Goal: Task Accomplishment & Management: Manage account settings

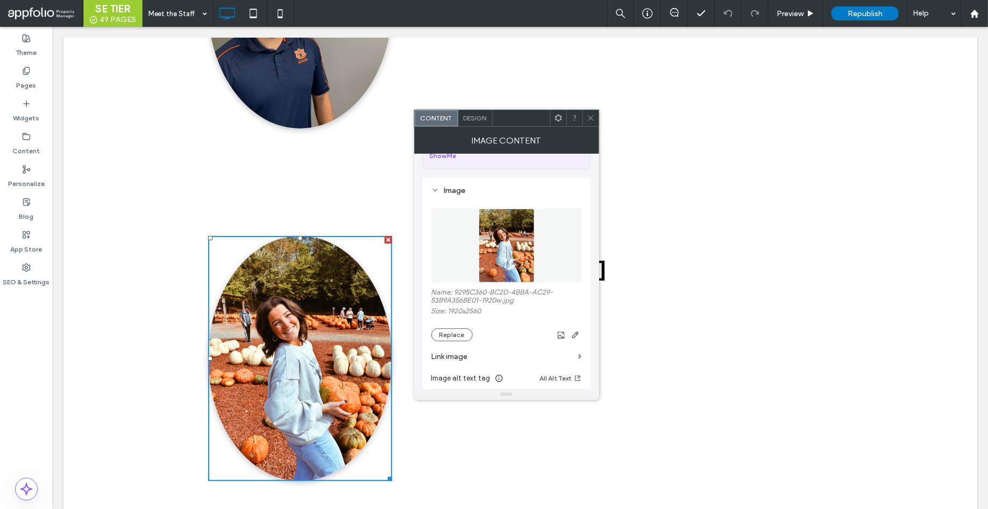
scroll to position [87, 0]
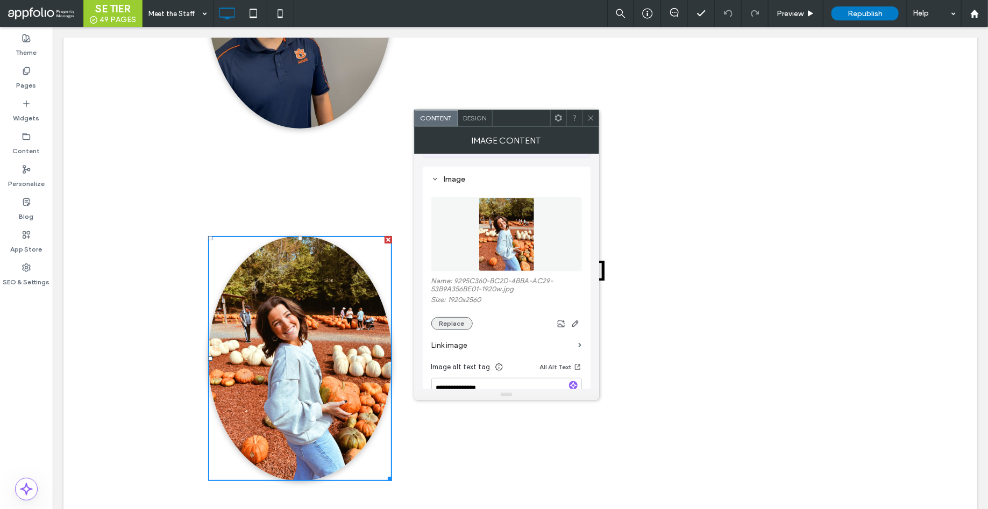
click at [455, 324] on button "Replace" at bounding box center [451, 323] width 41 height 13
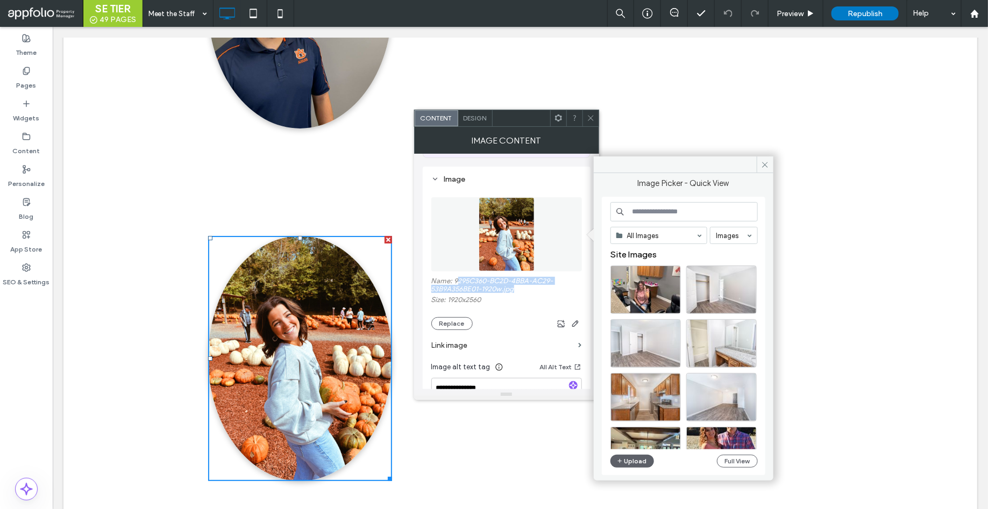
drag, startPoint x: 455, startPoint y: 280, endPoint x: 512, endPoint y: 289, distance: 57.2
click at [512, 289] on label "Name: 9295C360-BC2D-4BBA-AC29-53B9A356BE01-1920w.jpg" at bounding box center [506, 286] width 151 height 19
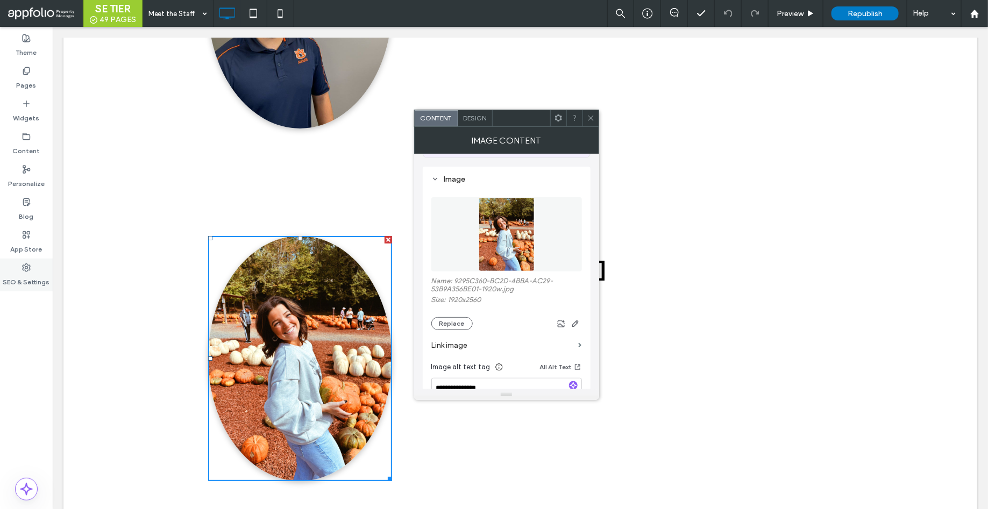
click at [34, 266] on div "SEO & Settings" at bounding box center [26, 275] width 53 height 33
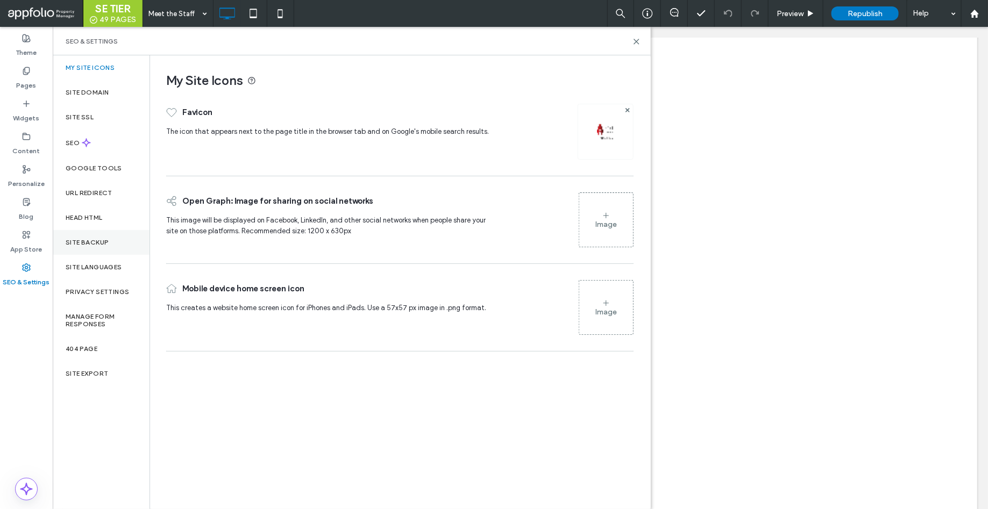
click at [97, 239] on label "Site Backup" at bounding box center [87, 243] width 43 height 8
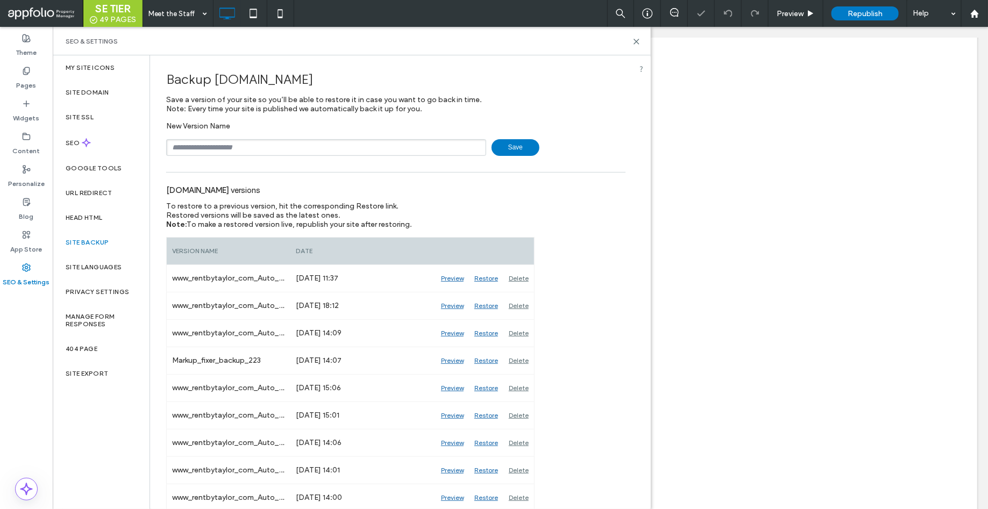
click at [249, 146] on input "text" at bounding box center [326, 147] width 320 height 17
click at [521, 144] on span "Save" at bounding box center [515, 147] width 48 height 17
type input "*********"
click at [497, 150] on span "Save" at bounding box center [515, 147] width 48 height 17
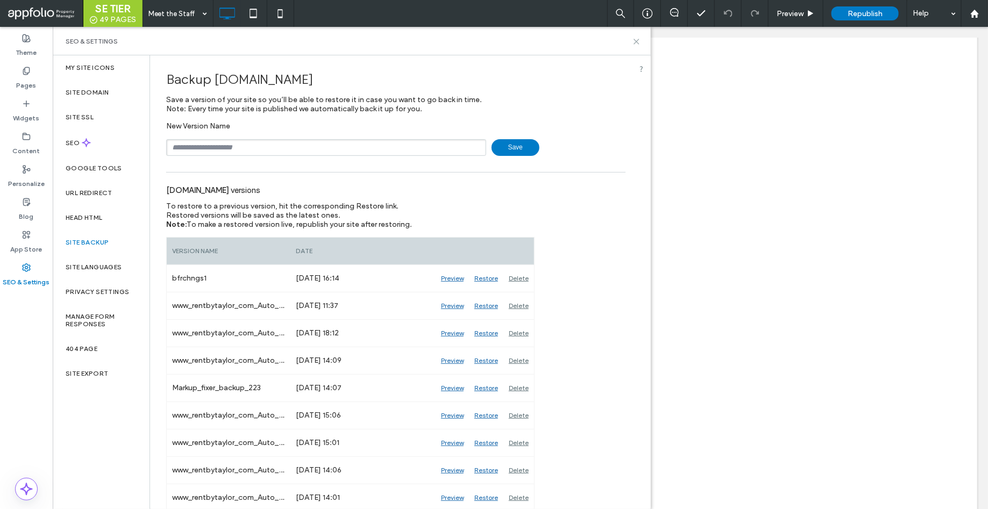
click at [638, 42] on icon at bounding box center [636, 42] width 8 height 8
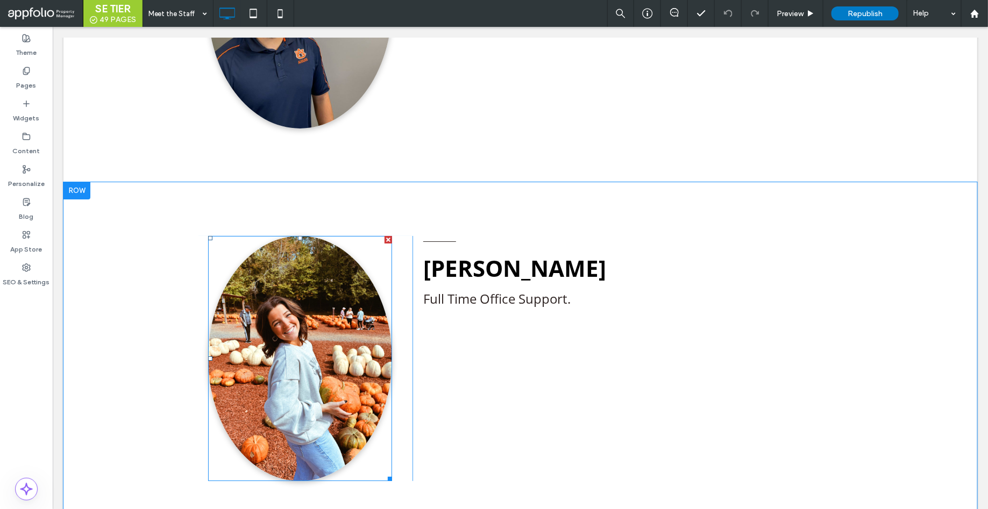
click at [315, 311] on img at bounding box center [300, 357] width 184 height 245
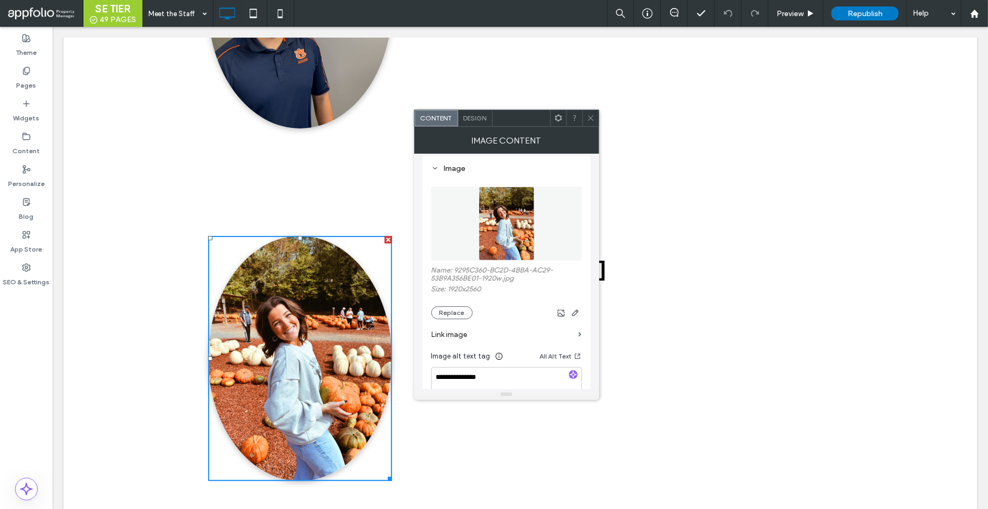
scroll to position [105, 0]
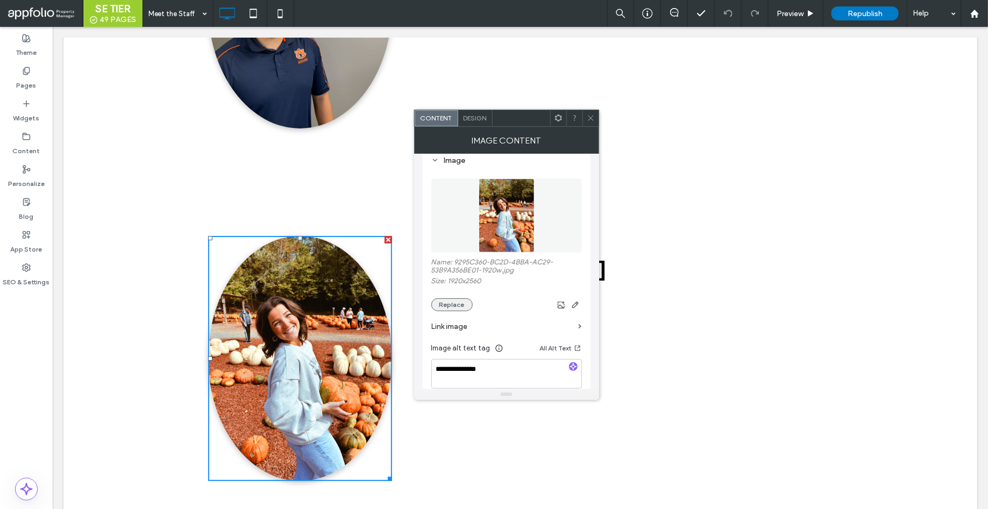
click at [448, 305] on button "Replace" at bounding box center [451, 304] width 41 height 13
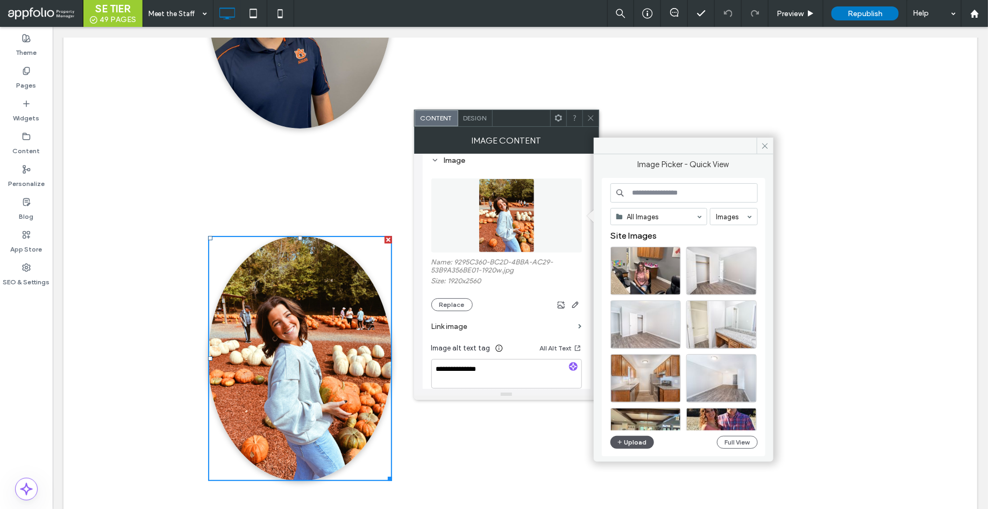
click at [634, 444] on button "Upload" at bounding box center [632, 442] width 44 height 13
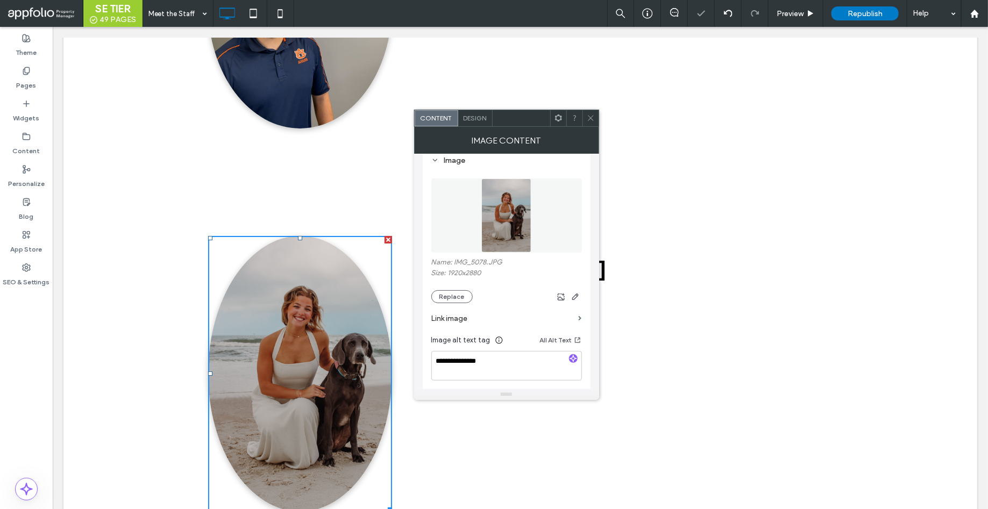
click at [593, 118] on icon at bounding box center [591, 118] width 8 height 8
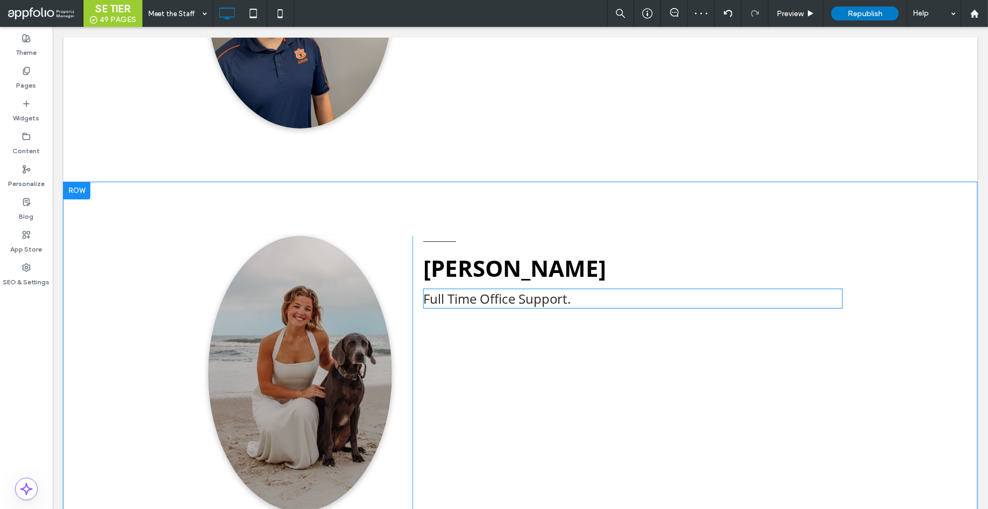
click at [475, 303] on span "Full Time Office Support." at bounding box center [496, 298] width 147 height 18
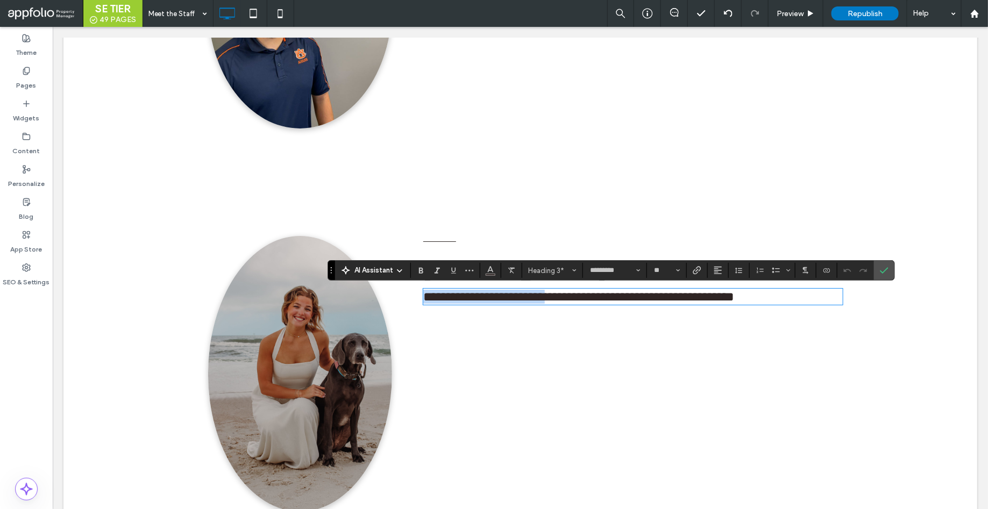
type input "**"
click at [883, 266] on icon "Confirm" at bounding box center [884, 270] width 9 height 9
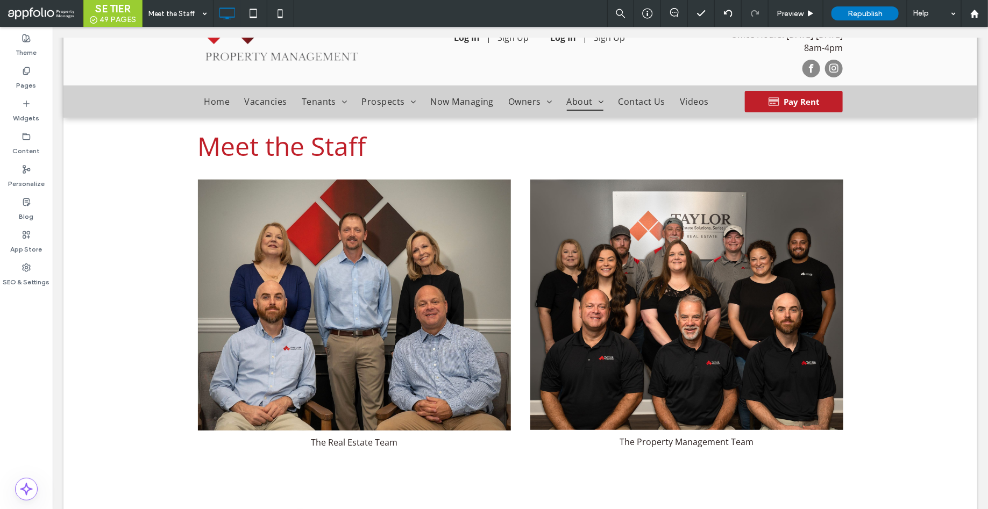
scroll to position [0, 0]
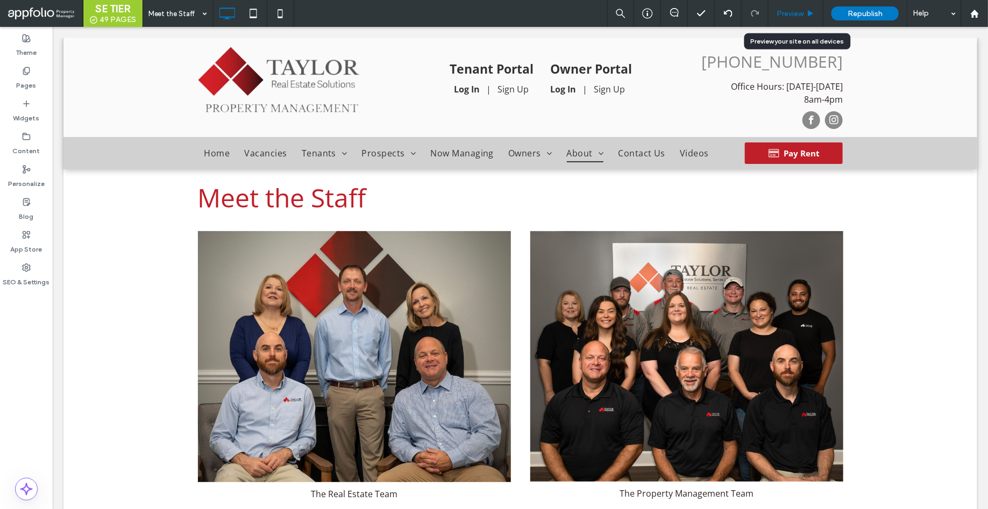
click at [793, 17] on span "Preview" at bounding box center [789, 13] width 27 height 9
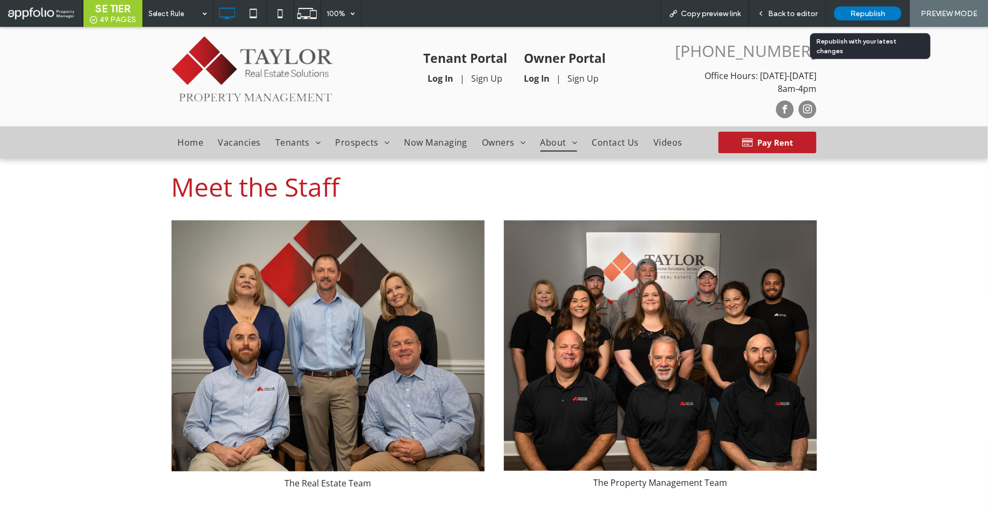
click at [859, 10] on span "Republish" at bounding box center [867, 13] width 35 height 9
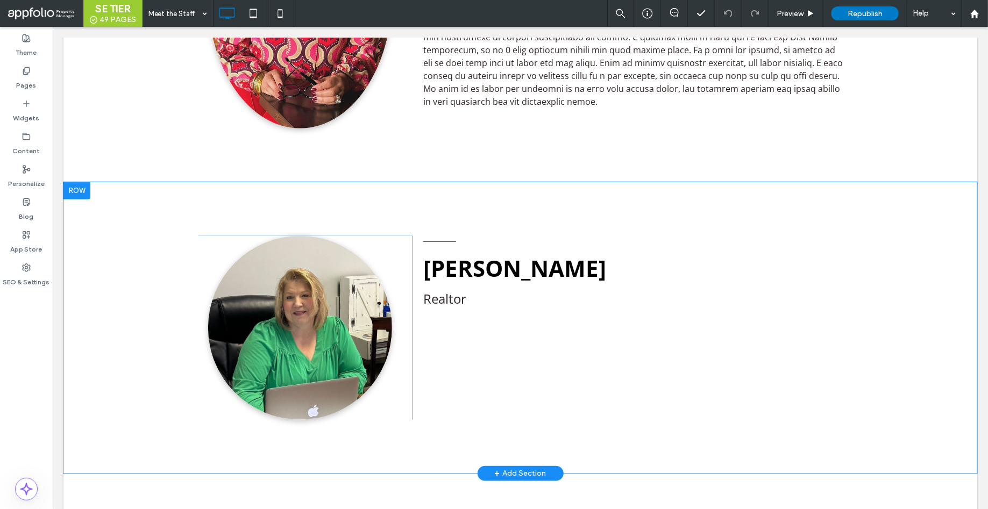
click at [76, 187] on div at bounding box center [76, 190] width 27 height 17
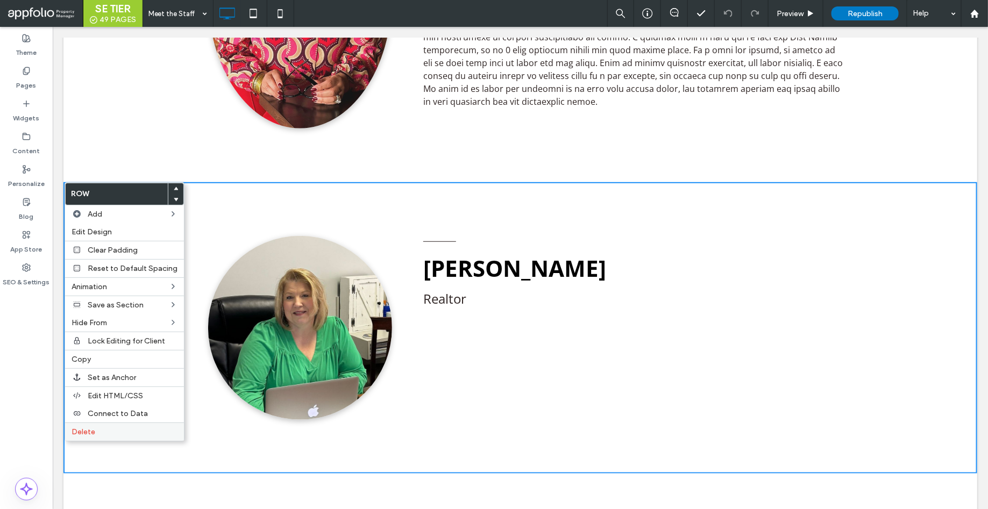
click at [128, 433] on label "Delete" at bounding box center [125, 431] width 106 height 9
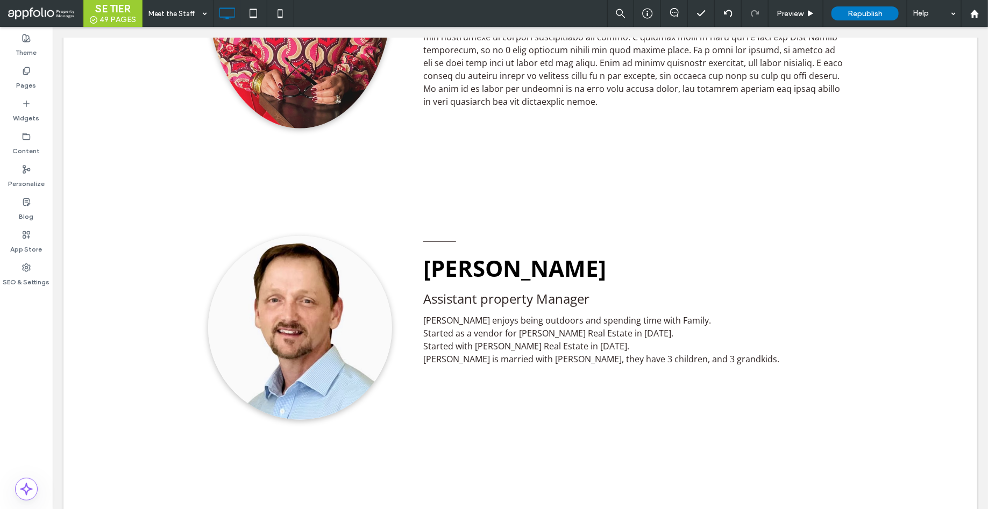
scroll to position [1894, 0]
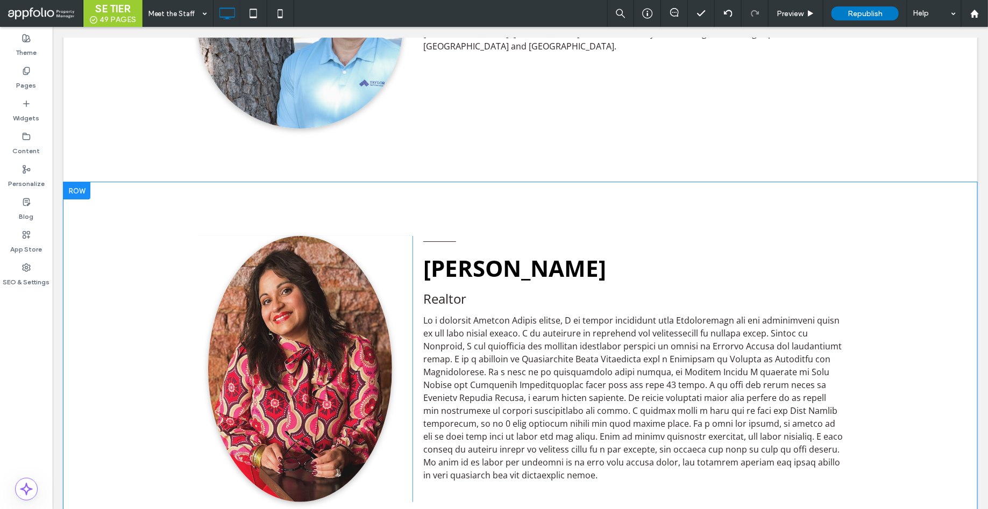
click at [75, 189] on div at bounding box center [76, 190] width 27 height 17
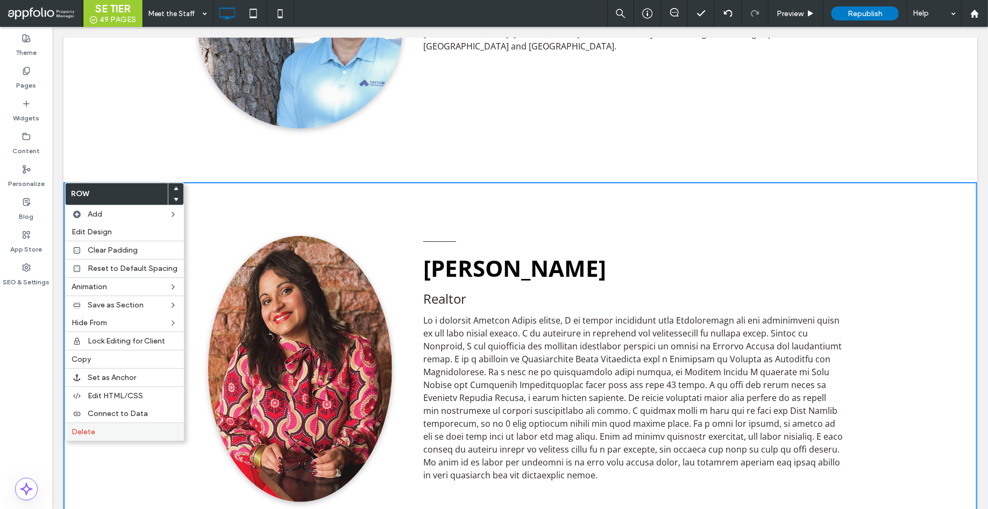
click at [117, 439] on div "Delete" at bounding box center [124, 432] width 119 height 18
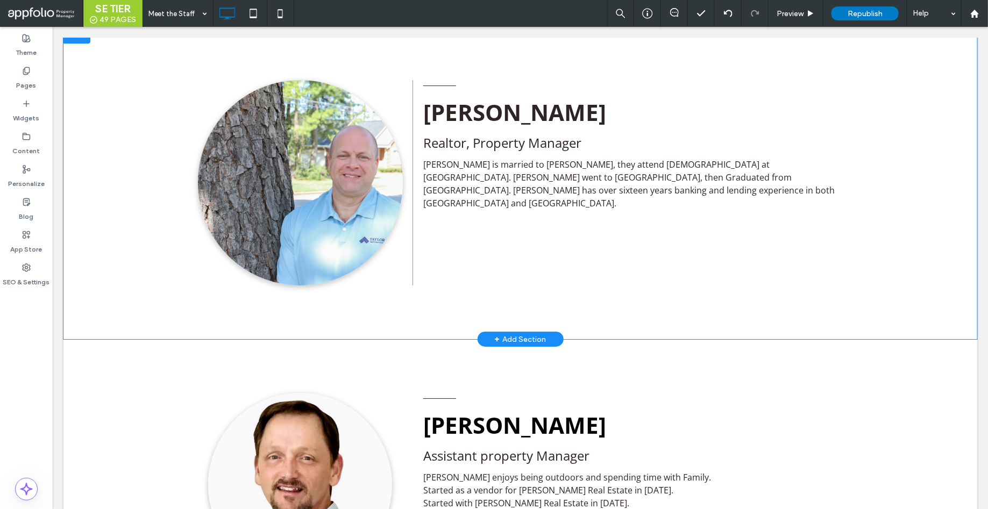
scroll to position [3568, 0]
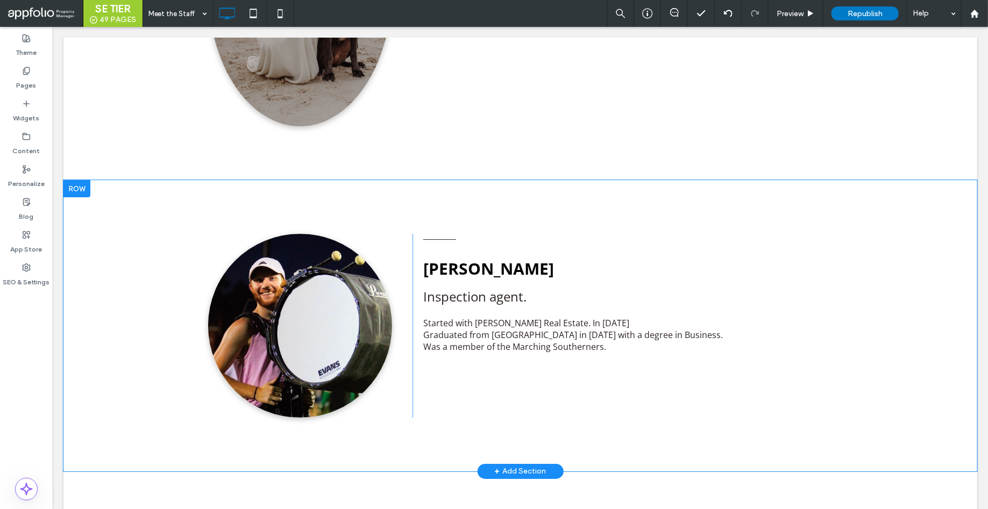
click at [78, 191] on div at bounding box center [76, 188] width 27 height 17
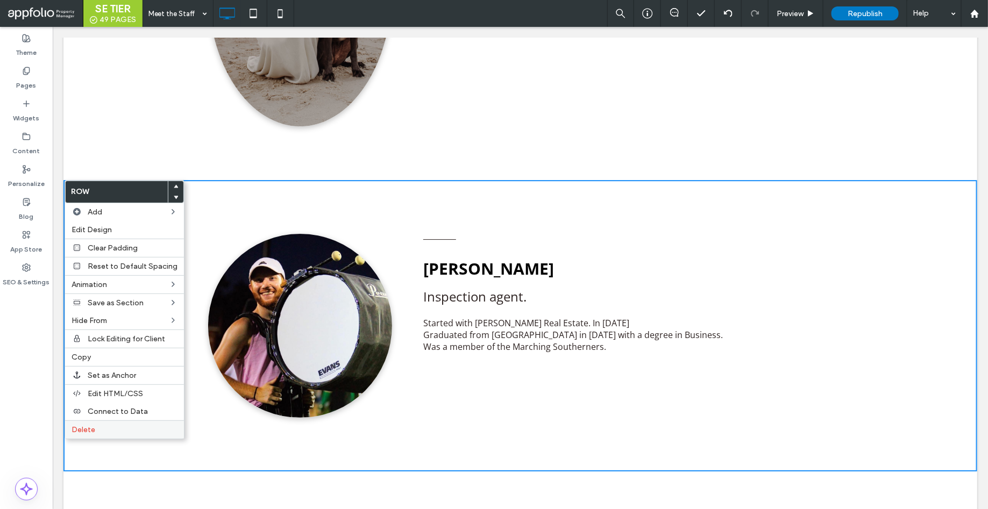
click at [127, 431] on label "Delete" at bounding box center [125, 429] width 106 height 9
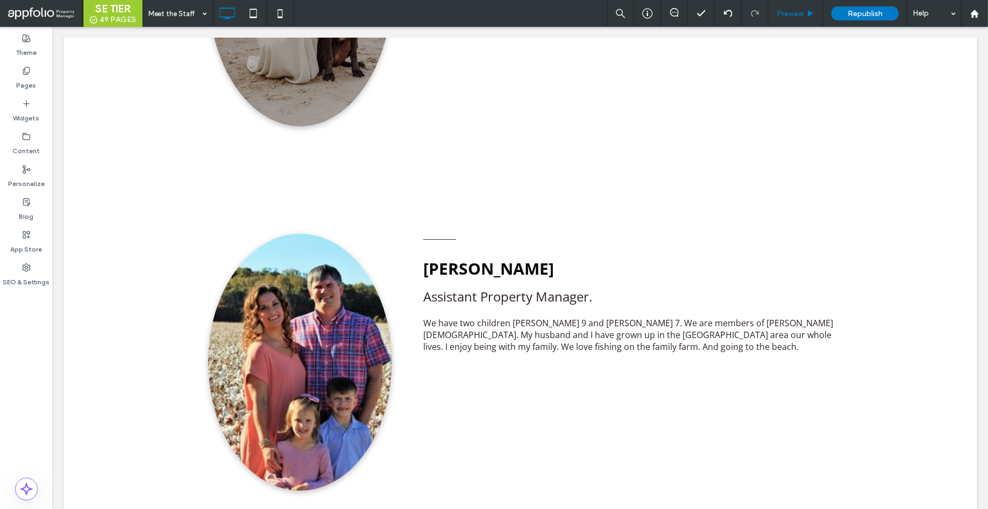
scroll to position [3183, 0]
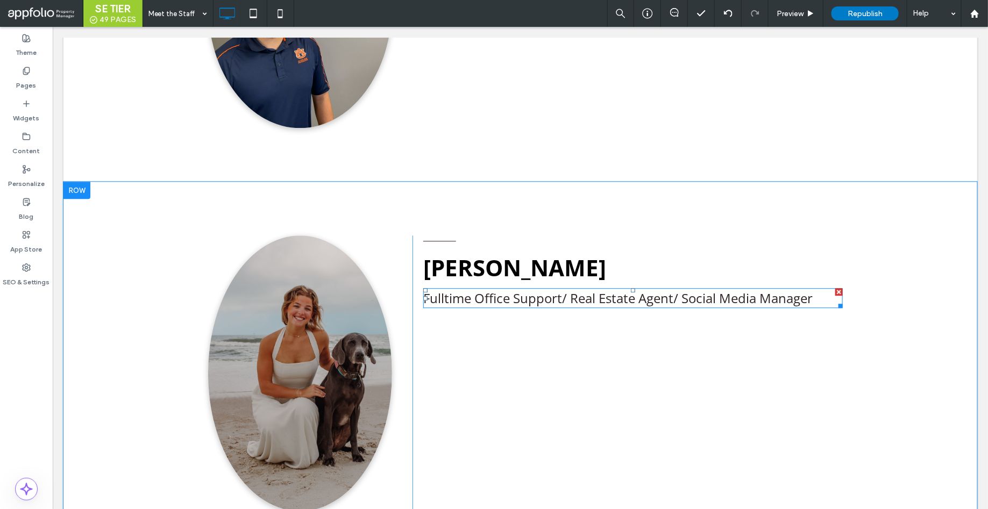
click at [446, 301] on span "Fulltime Office Support/ Real Estate Agent/ Social Media Manager" at bounding box center [617, 298] width 389 height 18
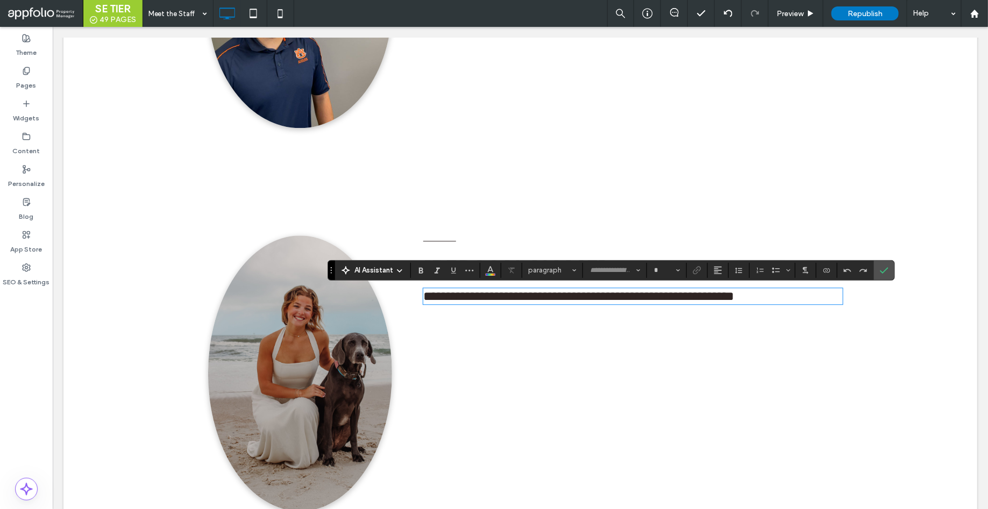
type input "*********"
type input "**"
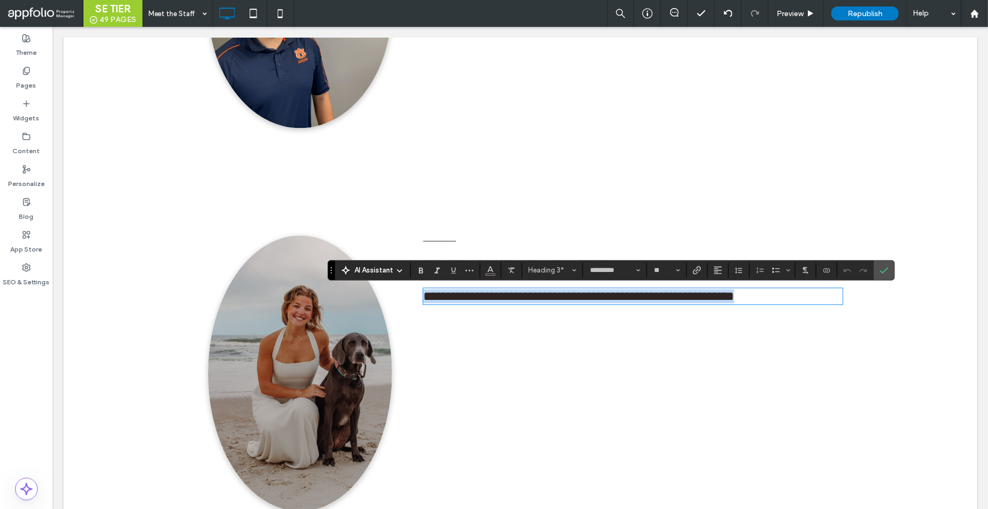
click at [445, 301] on span "**********" at bounding box center [578, 295] width 311 height 13
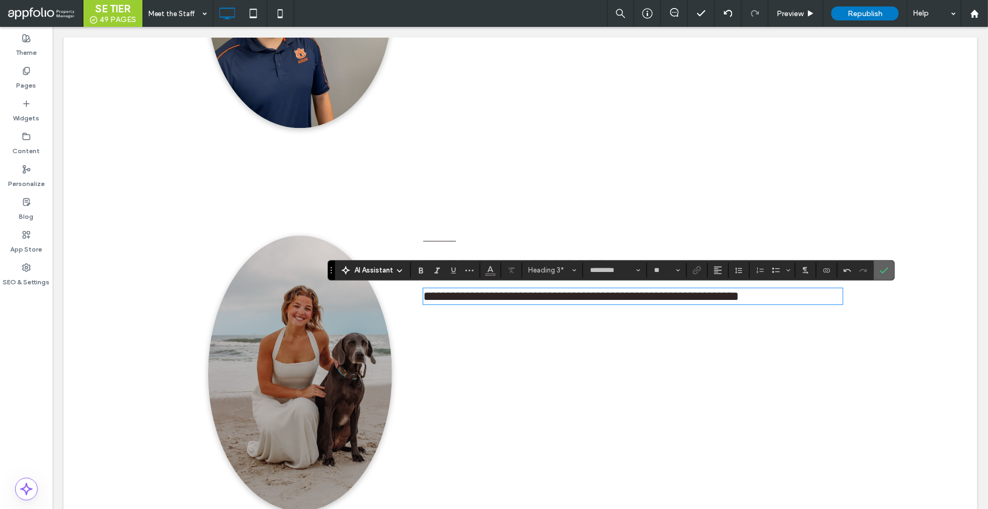
click at [882, 276] on span "Confirm" at bounding box center [884, 270] width 9 height 18
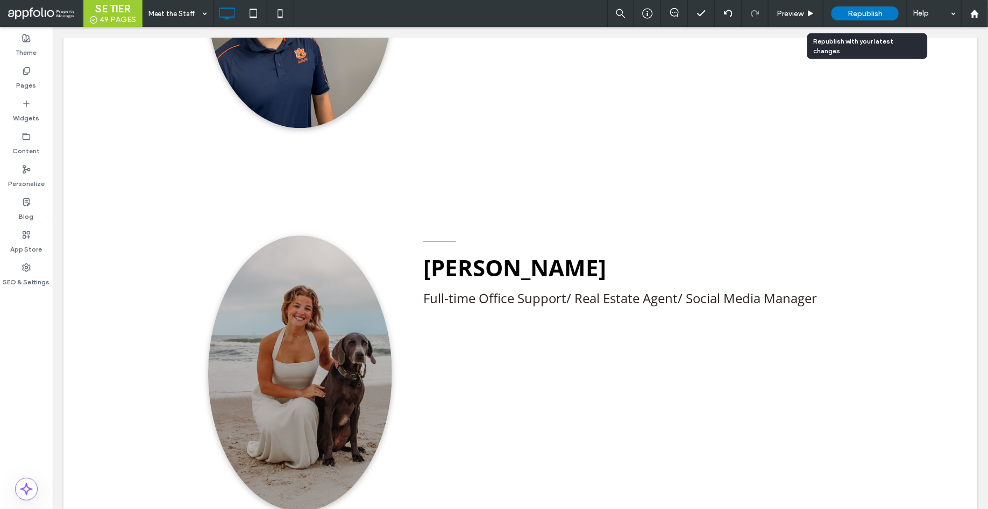
click at [865, 10] on span "Republish" at bounding box center [864, 13] width 35 height 9
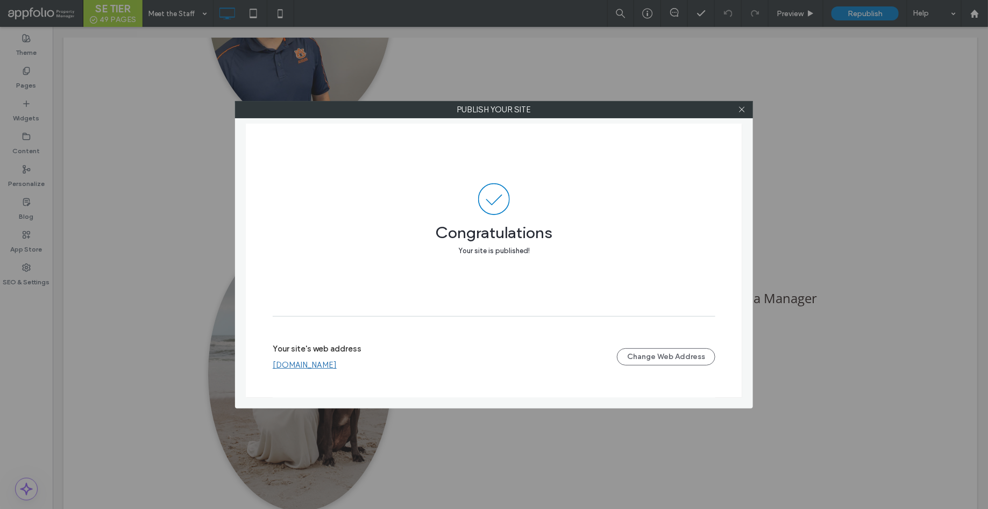
click at [737, 110] on div at bounding box center [741, 110] width 16 height 16
click at [740, 111] on icon at bounding box center [742, 109] width 8 height 8
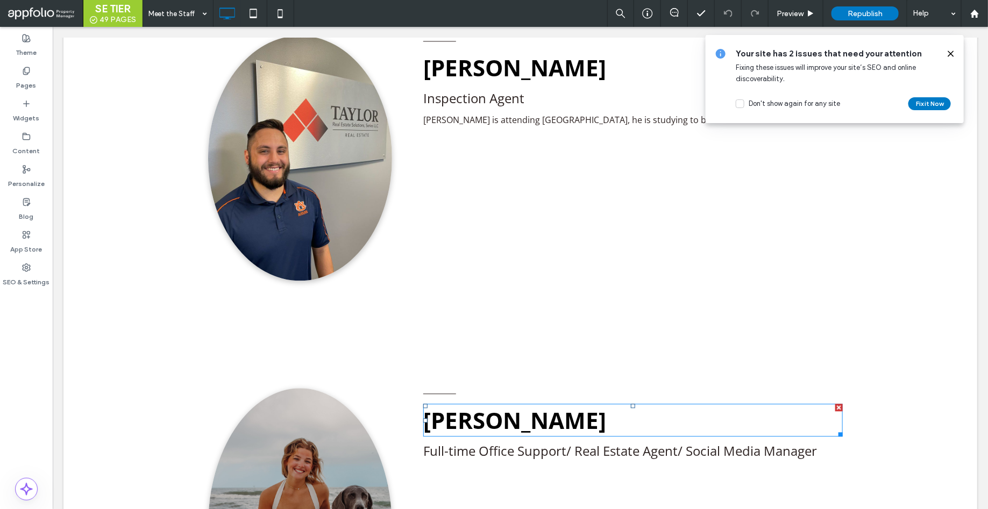
scroll to position [3030, 0]
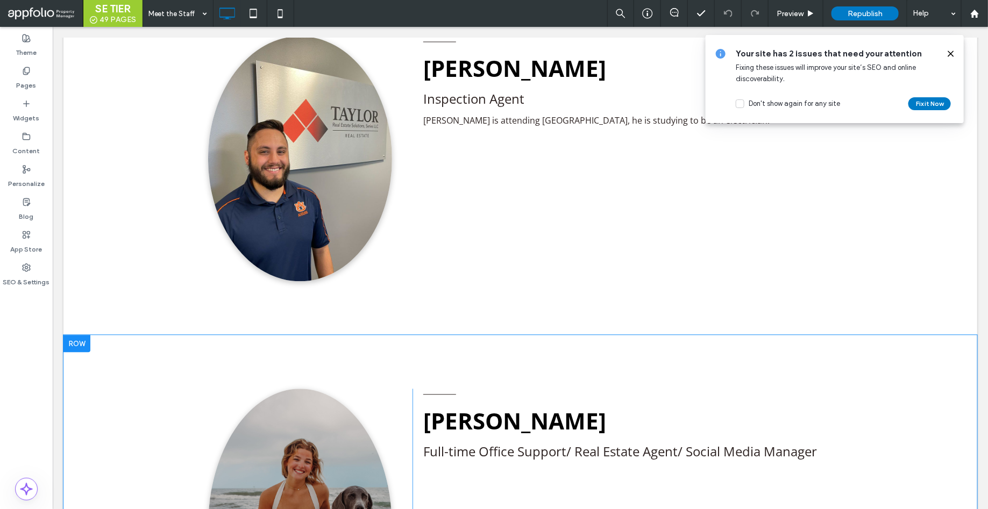
click at [80, 344] on div at bounding box center [76, 342] width 27 height 17
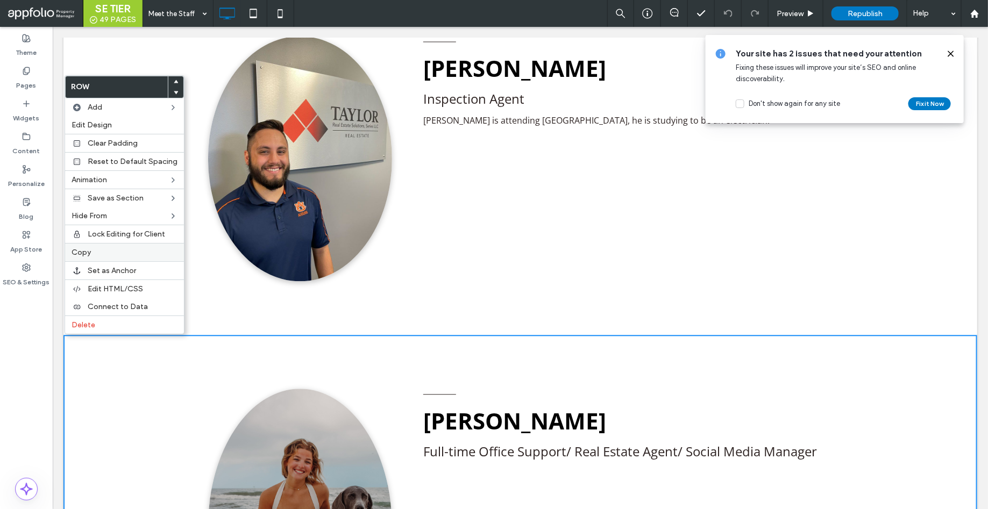
click at [89, 257] on span "Copy" at bounding box center [81, 252] width 19 height 9
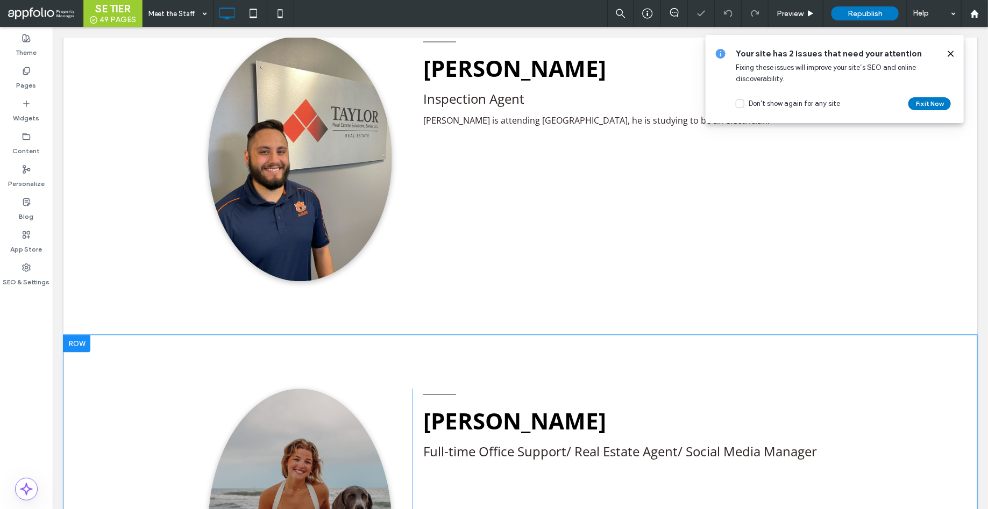
click at [80, 342] on div at bounding box center [76, 342] width 27 height 17
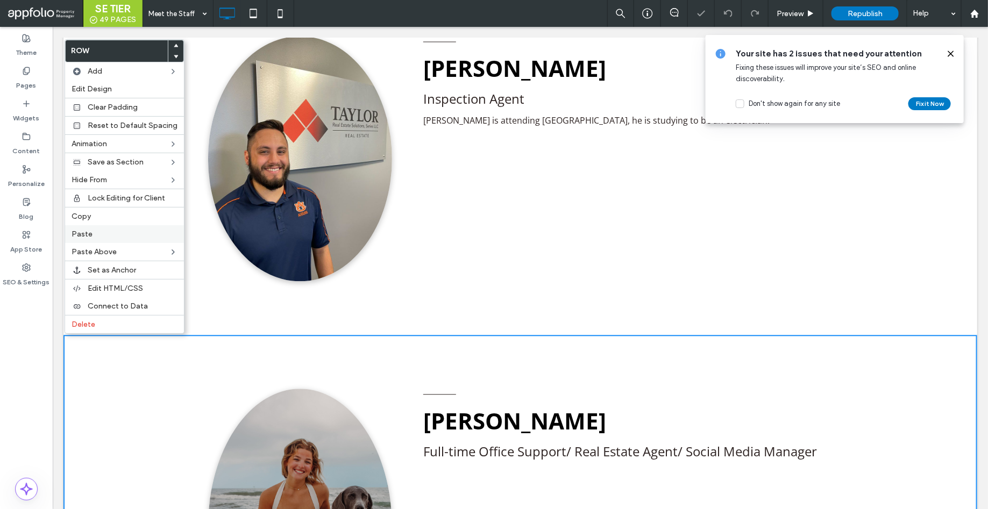
click at [97, 235] on label "Paste" at bounding box center [125, 234] width 106 height 9
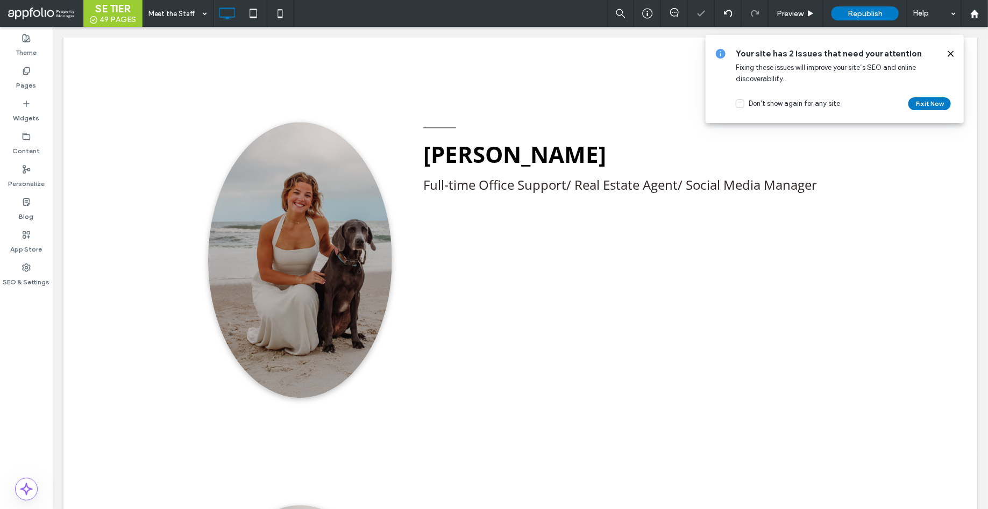
scroll to position [3281, 0]
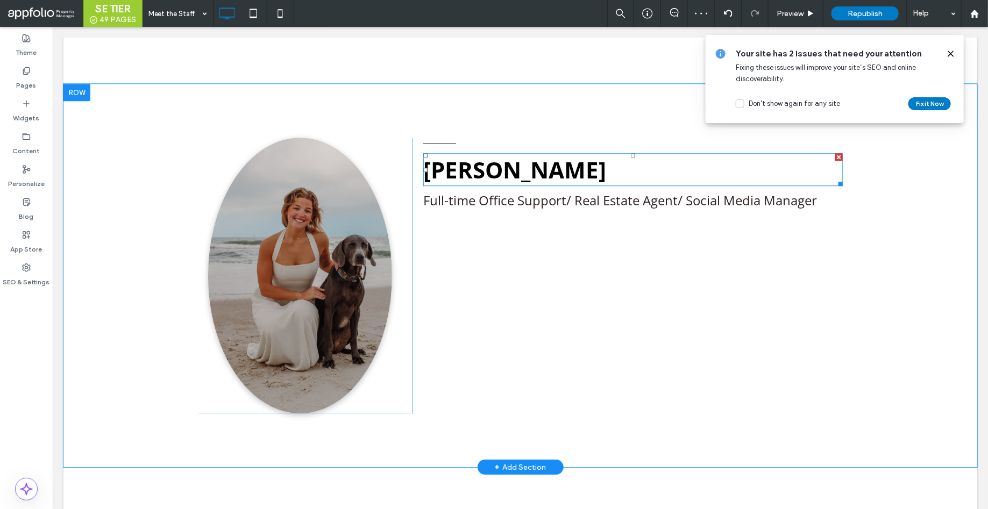
click at [480, 171] on span "[PERSON_NAME]" at bounding box center [514, 169] width 183 height 31
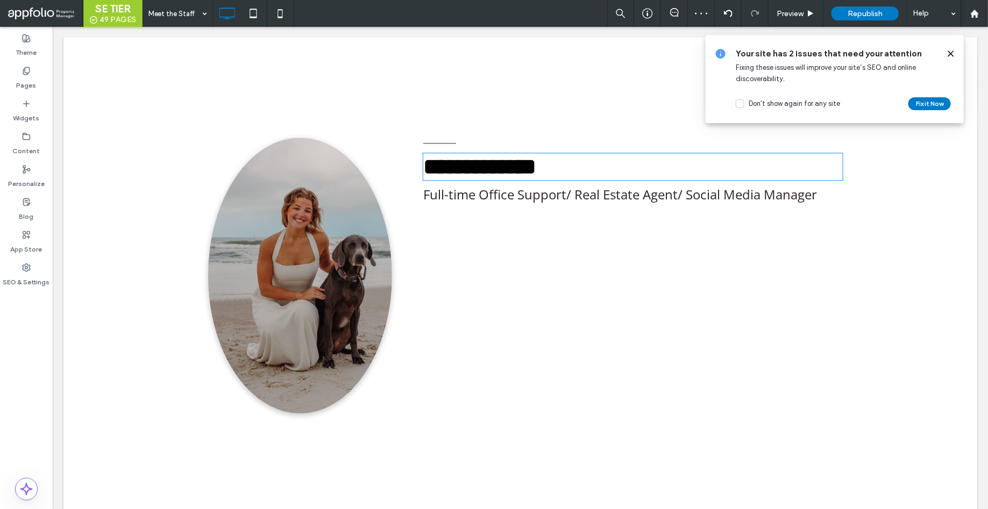
type input "*********"
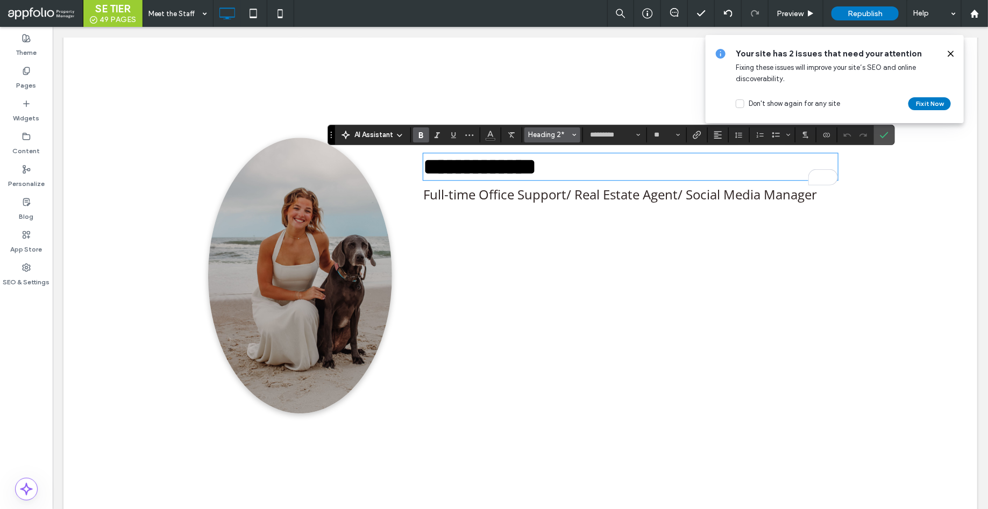
scroll to position [0, 0]
type input "**"
click at [511, 211] on div "**********" at bounding box center [627, 275] width 430 height 276
drag, startPoint x: 879, startPoint y: 137, endPoint x: 813, endPoint y: 113, distance: 70.1
click at [880, 137] on use "Confirm" at bounding box center [884, 135] width 9 height 6
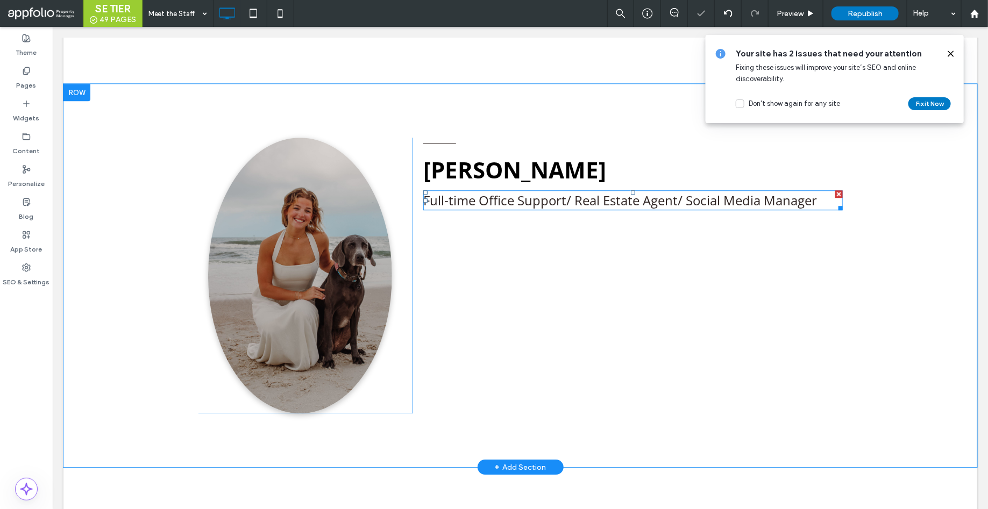
click at [647, 202] on span "Full-time Office Support/ Real Estate Agent/ Social Media Manager" at bounding box center [620, 200] width 394 height 18
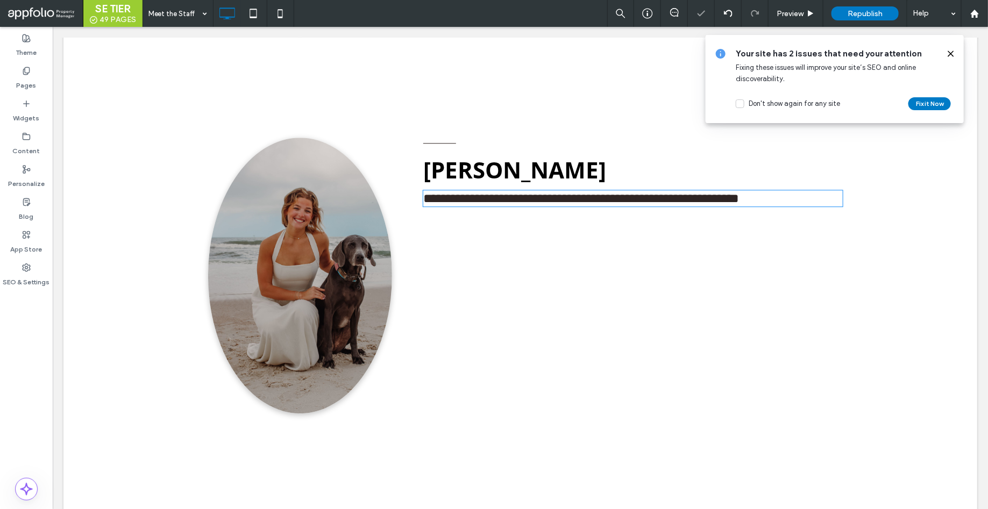
type input "*********"
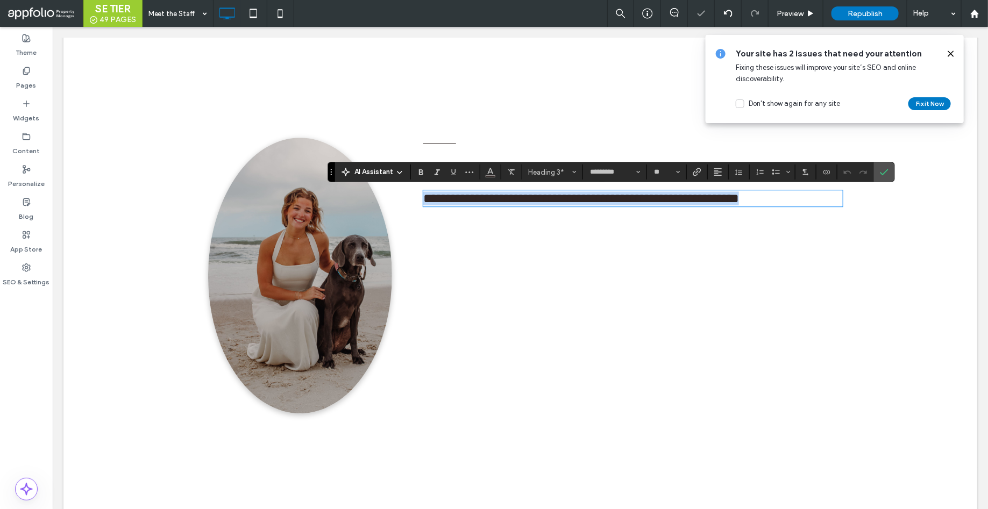
click at [647, 202] on span "**********" at bounding box center [581, 197] width 316 height 13
type input "**"
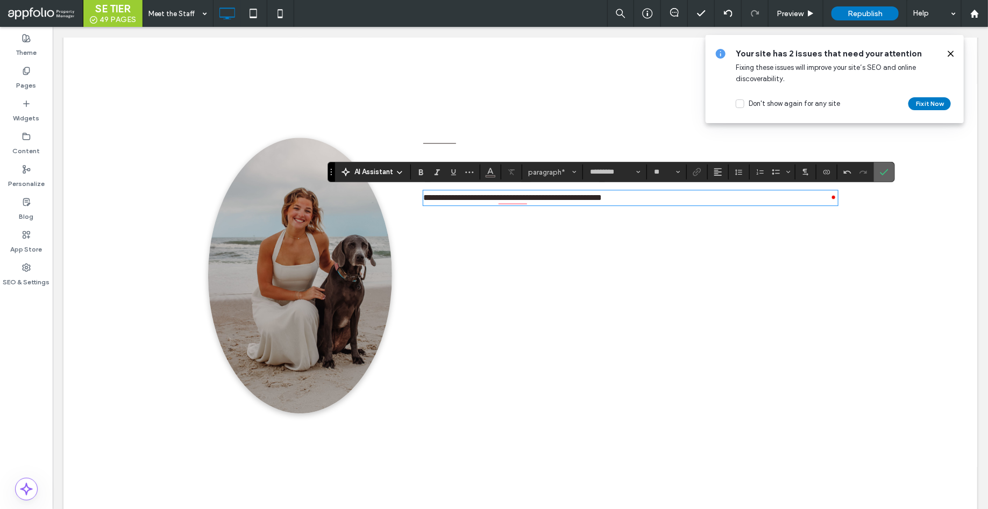
drag, startPoint x: 882, startPoint y: 179, endPoint x: 553, endPoint y: 233, distance: 333.4
click at [882, 179] on span "Confirm" at bounding box center [884, 172] width 9 height 18
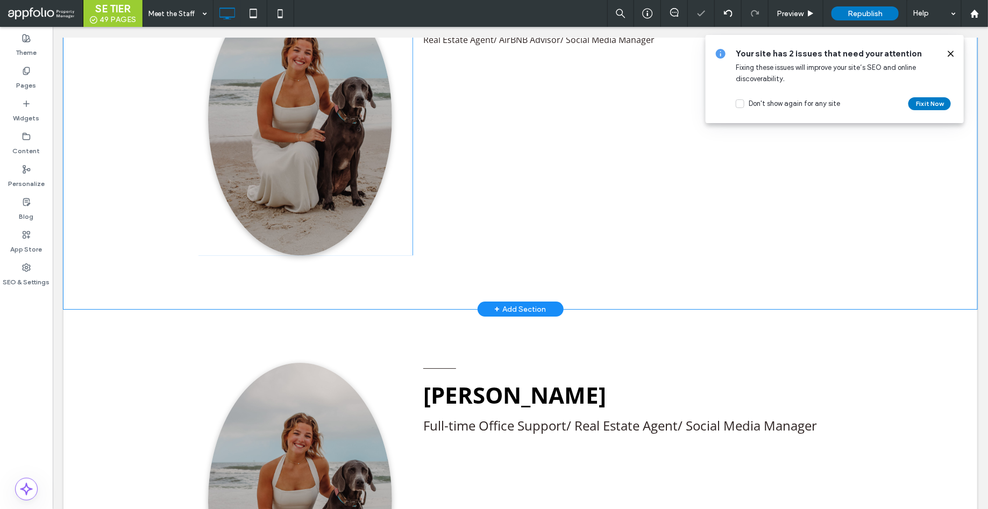
scroll to position [3477, 0]
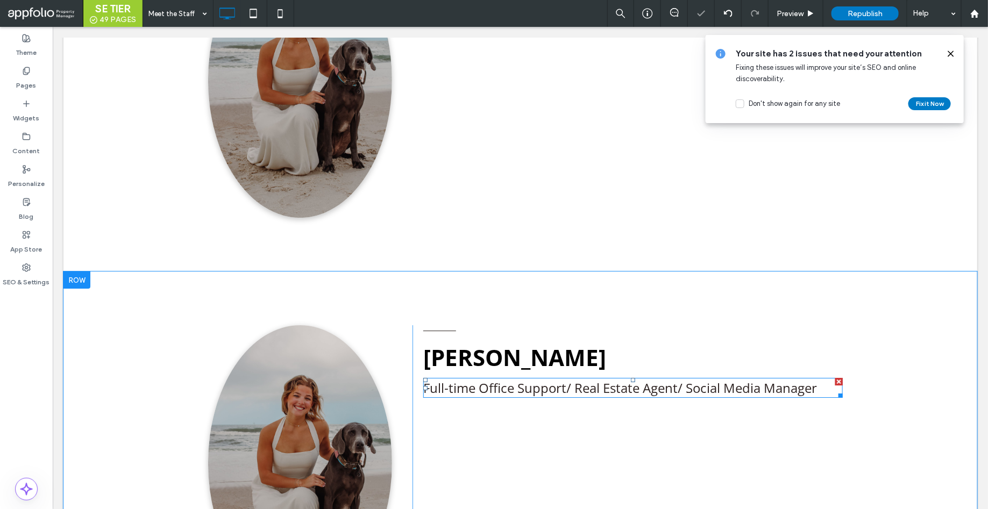
click at [515, 384] on span "Full-time Office Support/ Real Estate Agent/ Social Media Manager" at bounding box center [620, 388] width 394 height 18
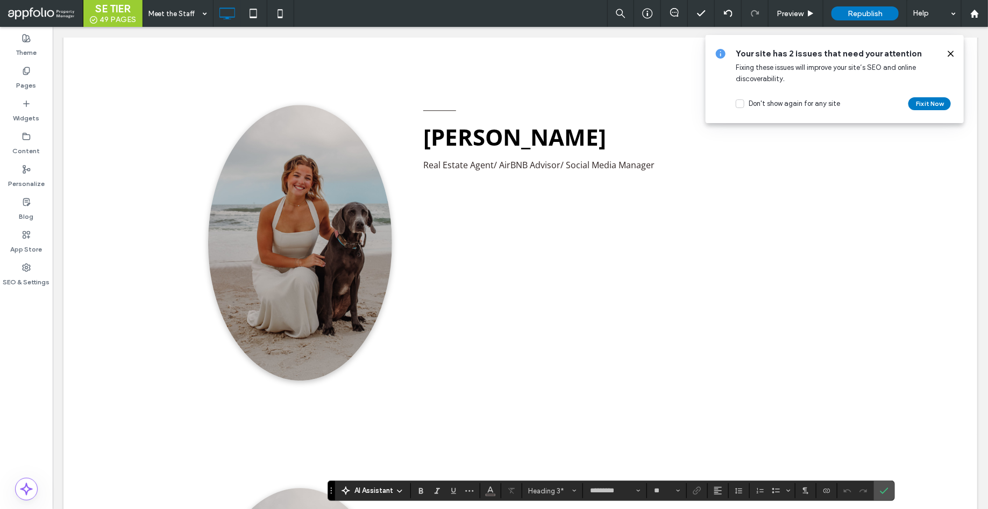
scroll to position [3309, 0]
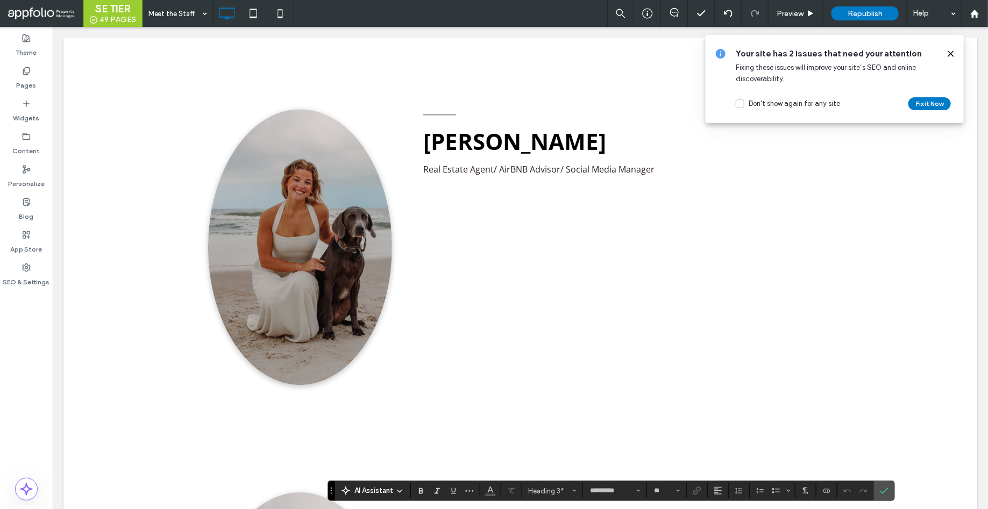
click at [509, 180] on div "McKaden Prickett Real Estate Agent/ AirBNB Advisor/ Social Media Manager Click …" at bounding box center [627, 247] width 430 height 276
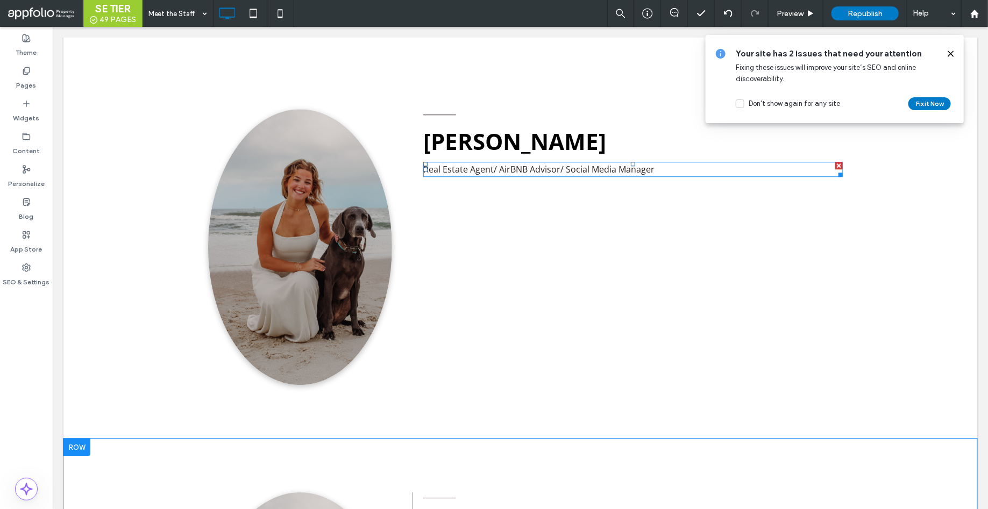
click at [499, 175] on p "Real Estate Agent/ AirBNB Advisor/ Social Media Manager" at bounding box center [632, 168] width 419 height 13
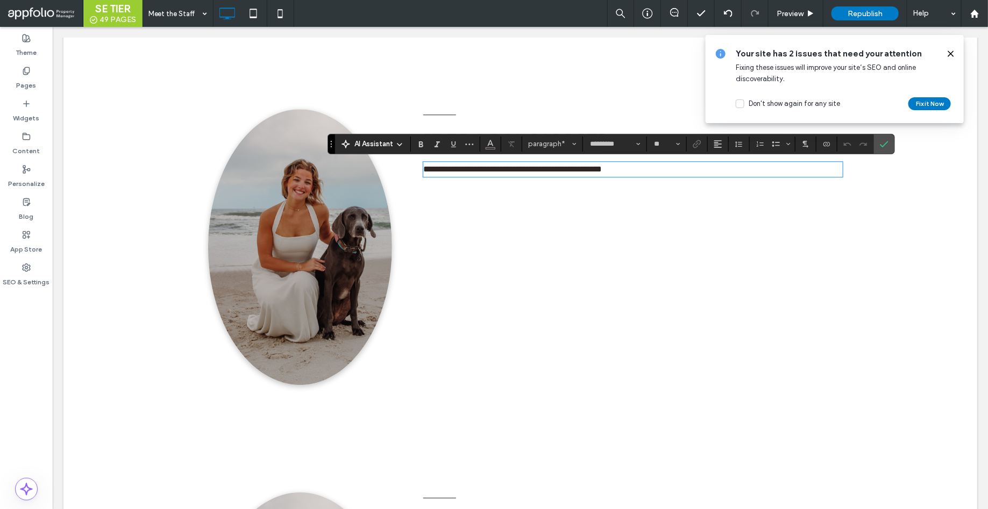
click at [517, 167] on span "**********" at bounding box center [512, 169] width 179 height 8
click at [545, 151] on button "paragraph*" at bounding box center [552, 144] width 56 height 15
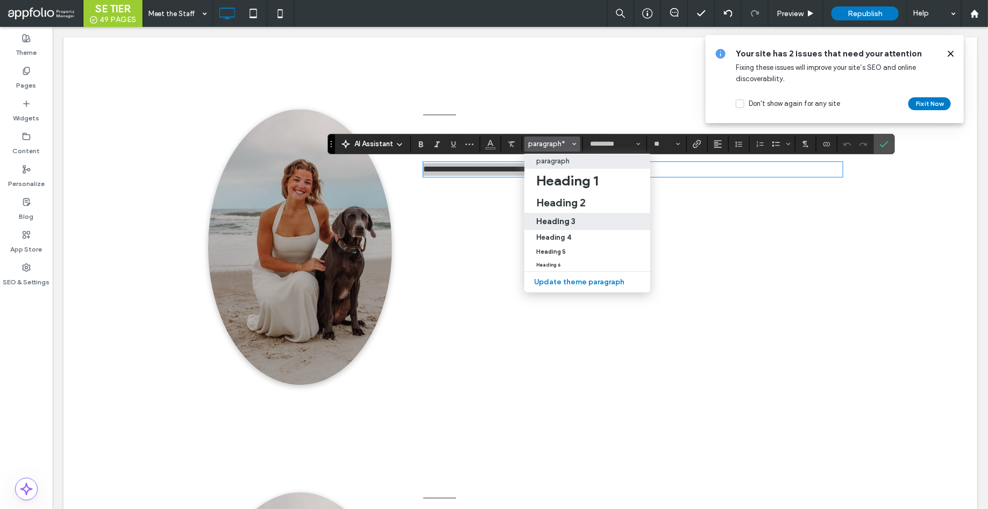
drag, startPoint x: 562, startPoint y: 217, endPoint x: 510, endPoint y: 190, distance: 59.4
click at [562, 217] on h3 "Heading 3" at bounding box center [555, 221] width 39 height 10
type input "**"
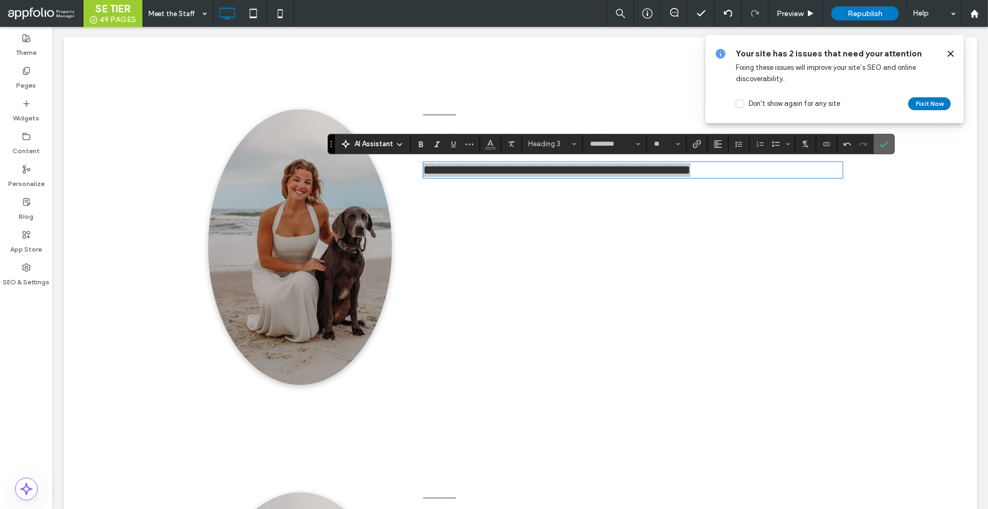
drag, startPoint x: 884, startPoint y: 144, endPoint x: 829, endPoint y: 121, distance: 59.5
click at [884, 144] on icon "Confirm" at bounding box center [884, 144] width 9 height 9
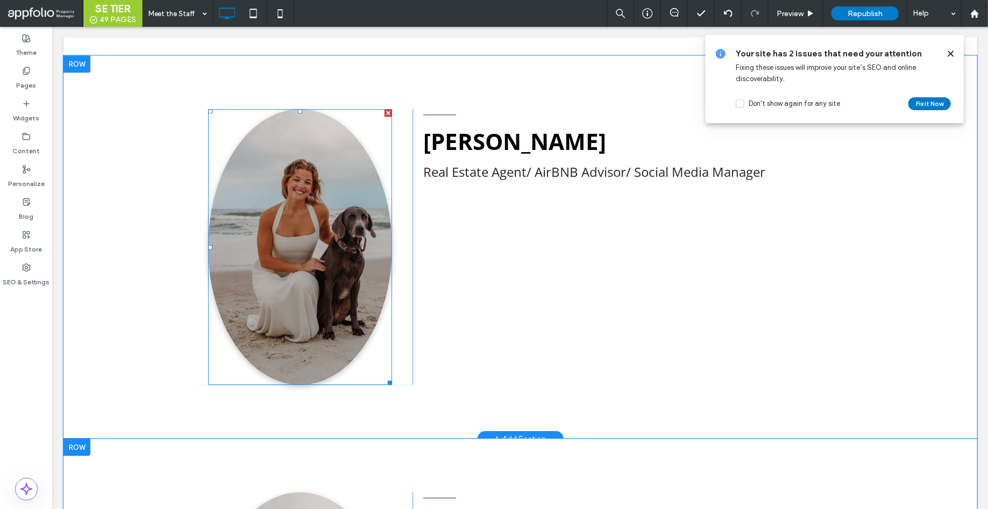
click at [331, 239] on img at bounding box center [300, 247] width 184 height 276
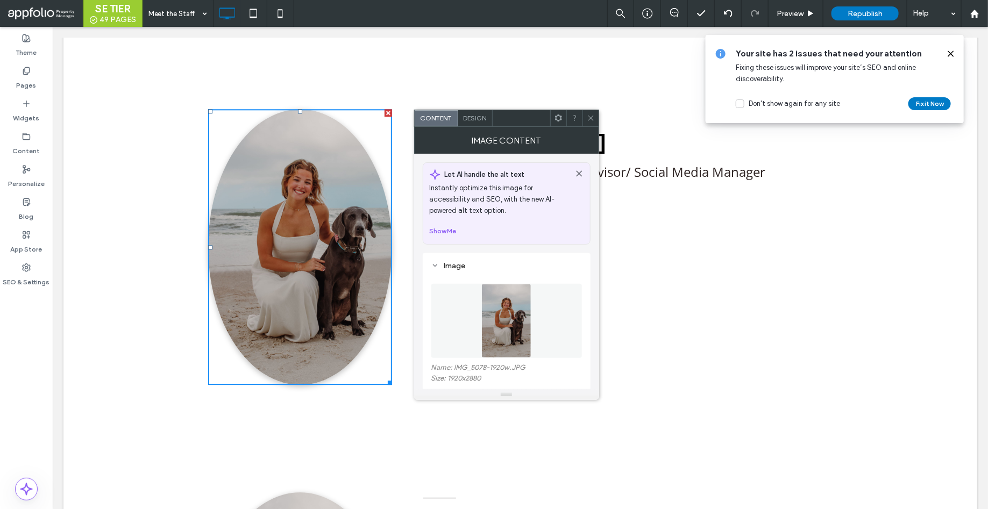
scroll to position [56, 0]
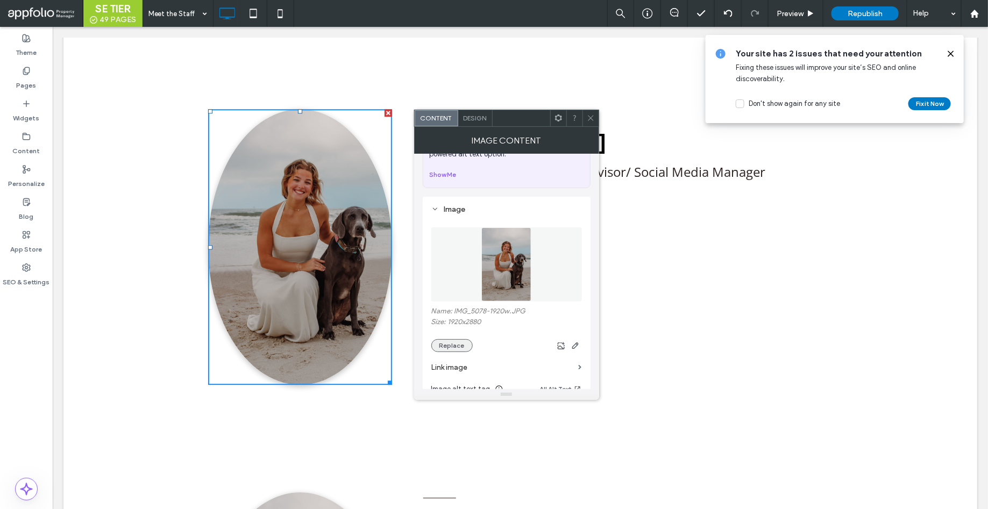
click at [454, 342] on button "Replace" at bounding box center [451, 345] width 41 height 13
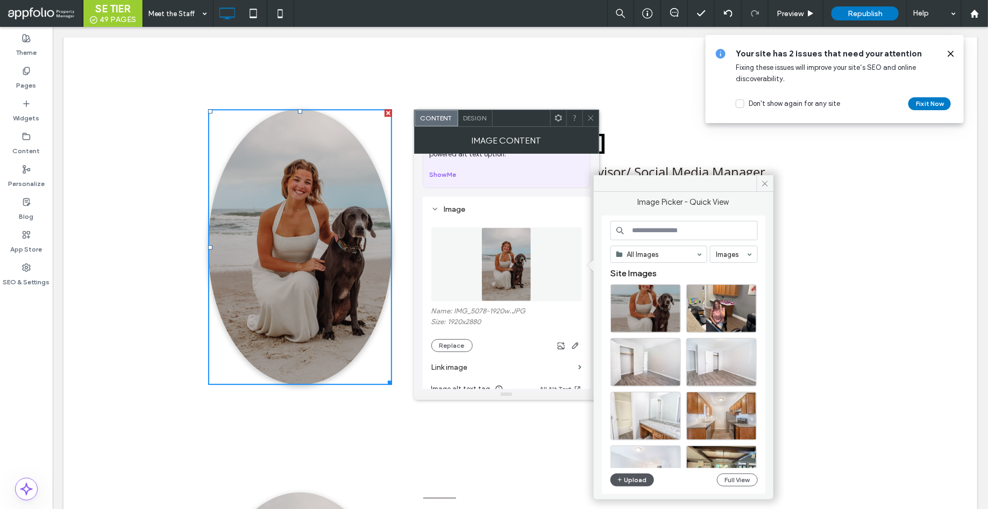
click at [624, 474] on button "Upload" at bounding box center [632, 480] width 44 height 13
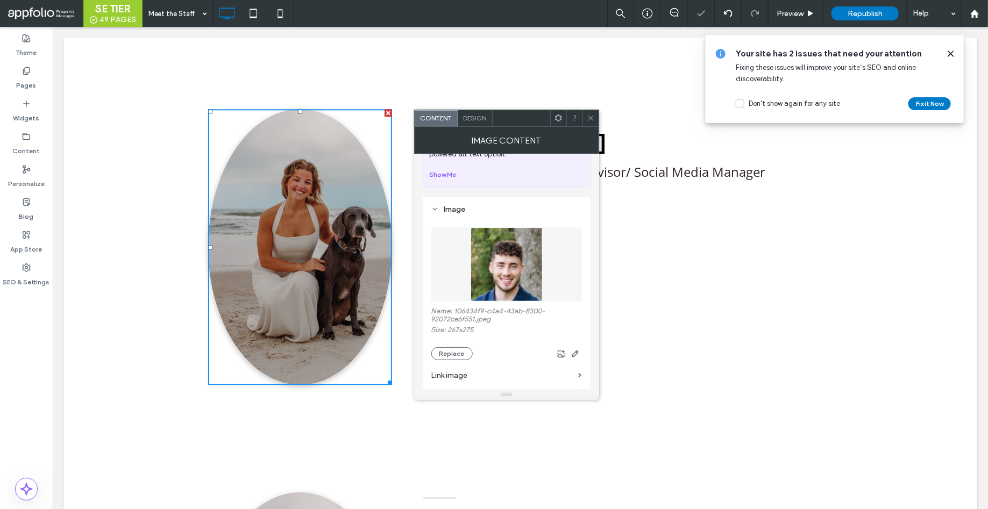
scroll to position [3223, 0]
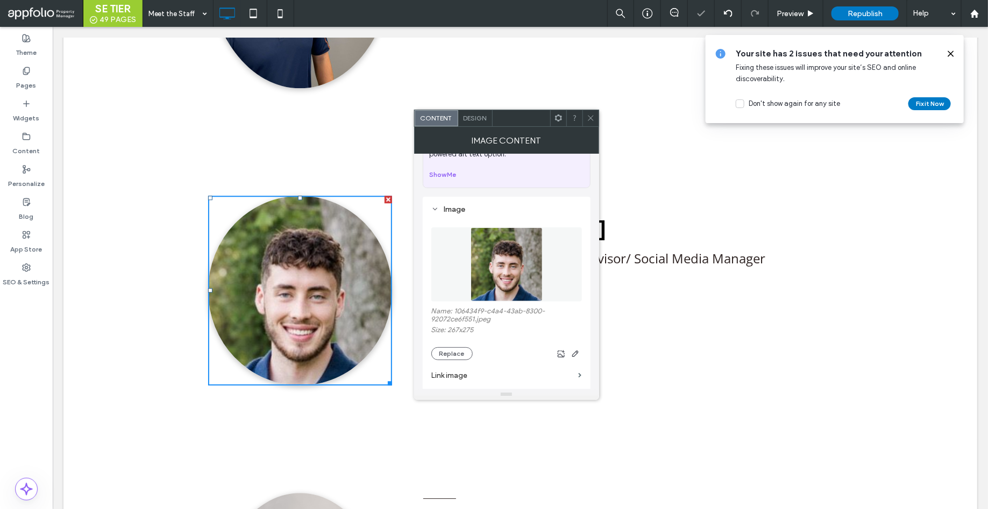
click at [593, 119] on icon at bounding box center [591, 118] width 8 height 8
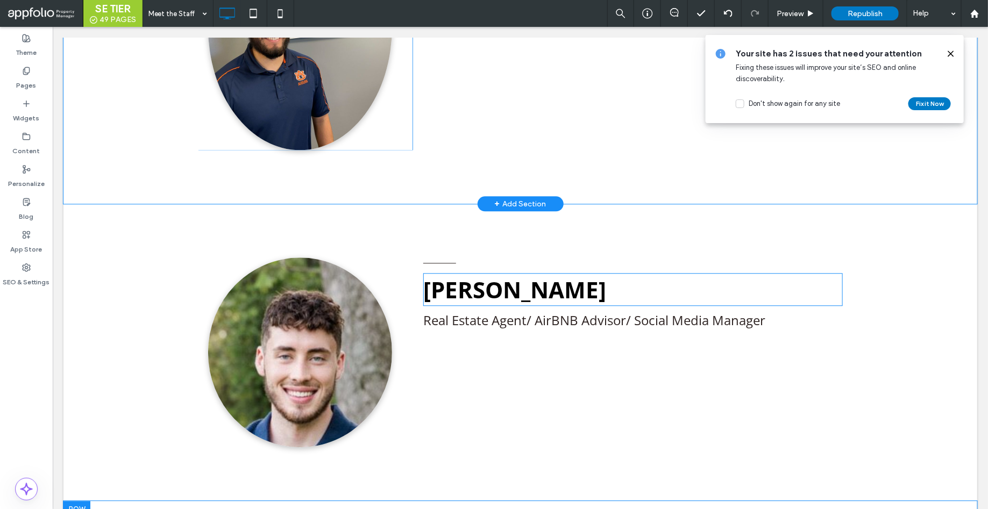
scroll to position [3164, 0]
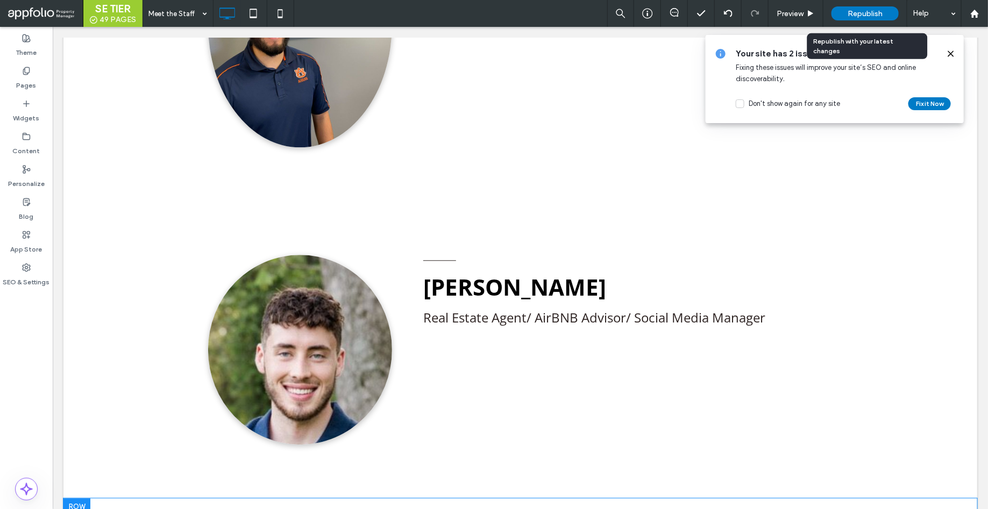
click at [858, 10] on span "Republish" at bounding box center [864, 13] width 35 height 9
